Goal: Check status: Check status

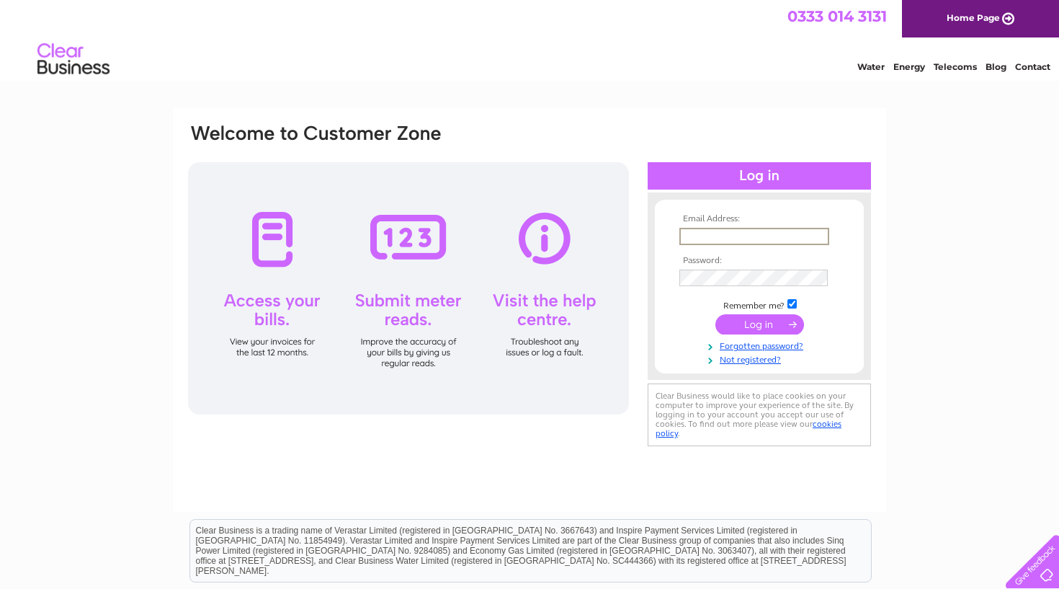
type input "luke@chiro.scot"
click at [759, 323] on input "submit" at bounding box center [759, 324] width 89 height 20
click at [759, 323] on input "submit" at bounding box center [759, 323] width 89 height 20
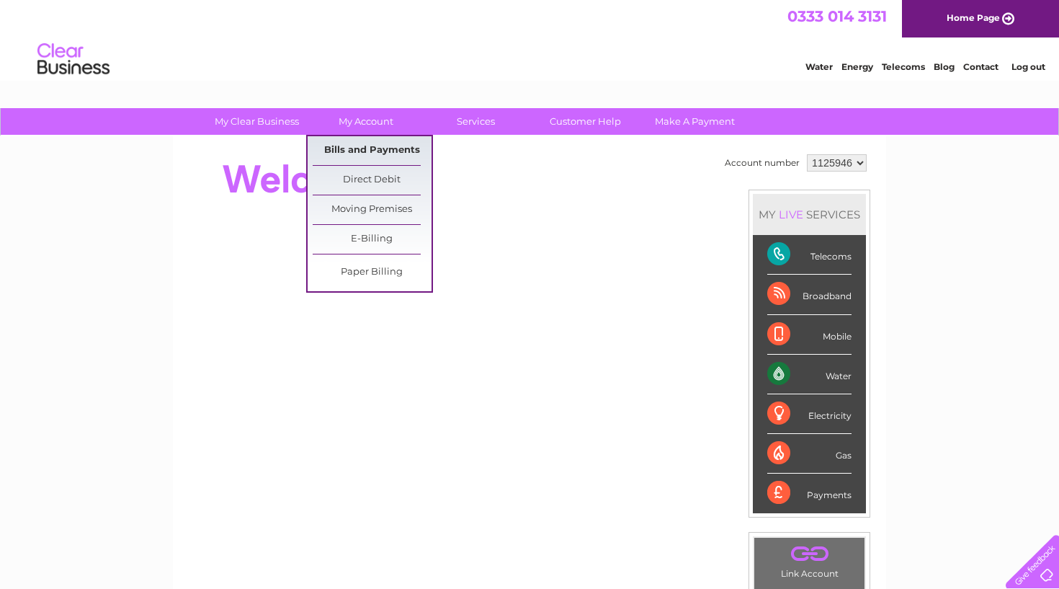
click at [370, 151] on link "Bills and Payments" at bounding box center [372, 150] width 119 height 29
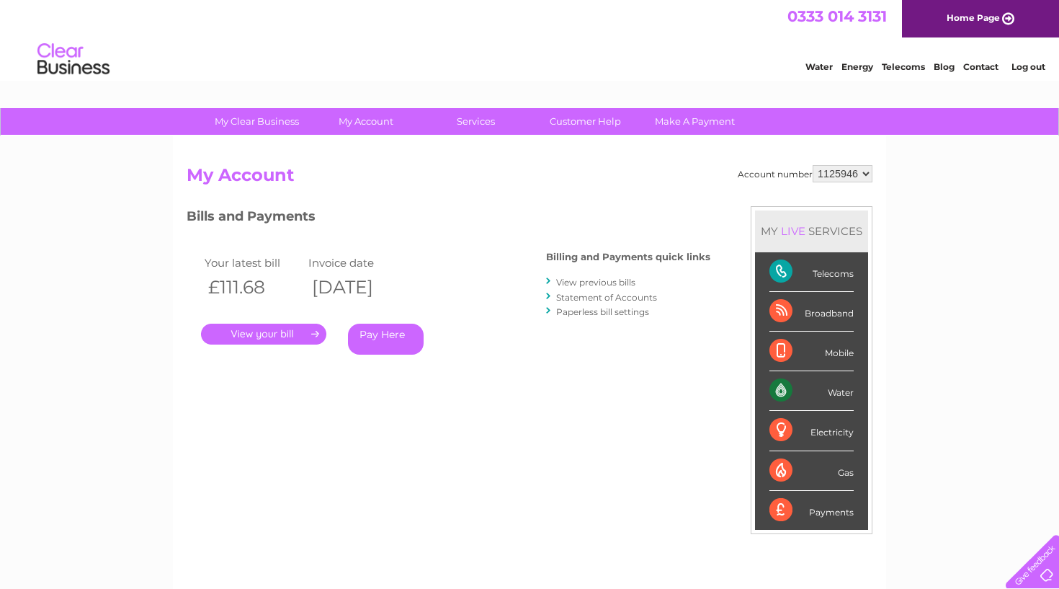
click at [272, 340] on link "." at bounding box center [263, 333] width 125 height 21
